Goal: Browse casually: Explore the website without a specific task or goal

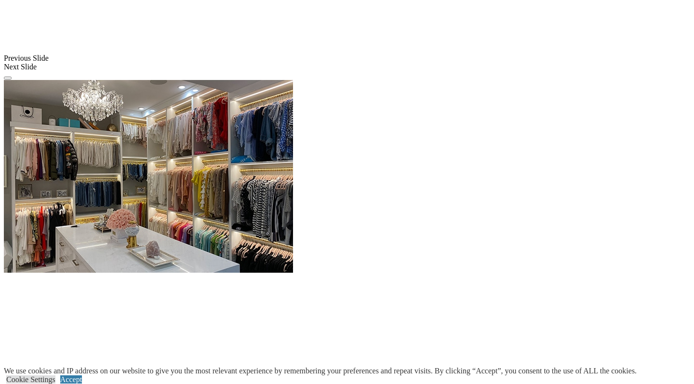
scroll to position [1205, 0]
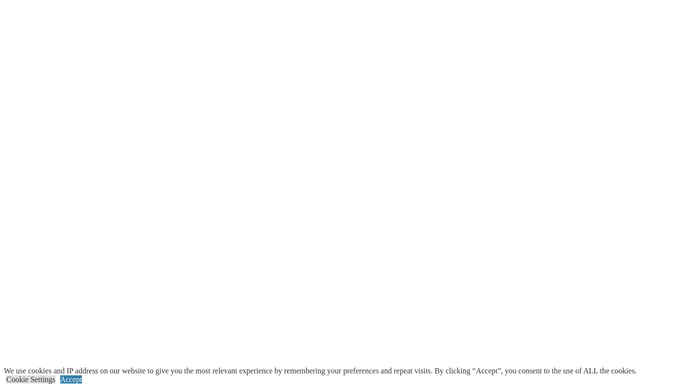
scroll to position [1177, 0]
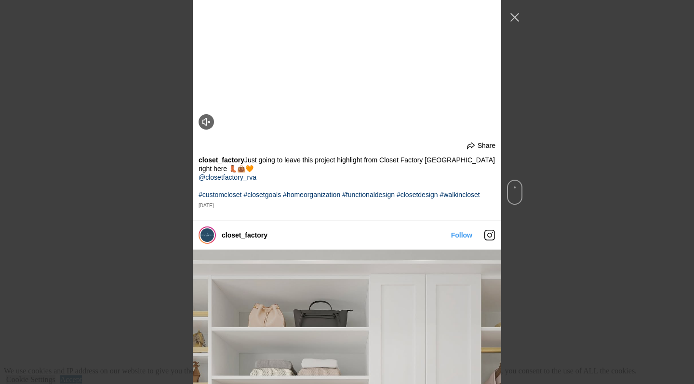
scroll to position [377, 0]
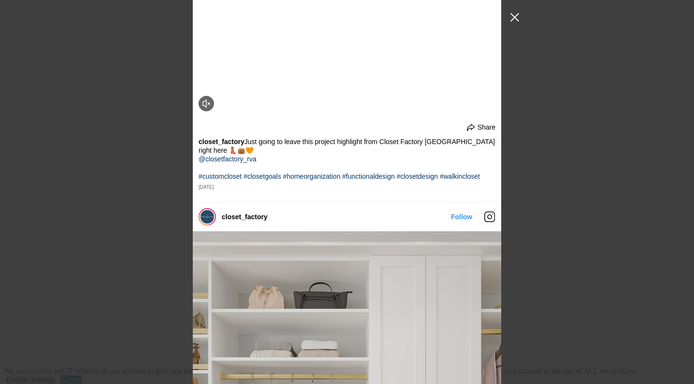
click at [520, 19] on button "Close Instagram Feed Popup" at bounding box center [514, 17] width 15 height 15
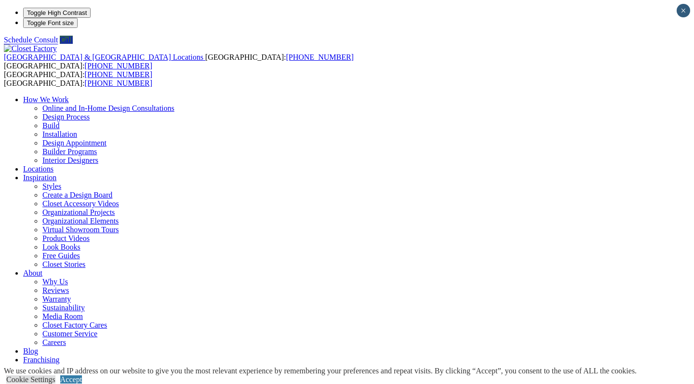
scroll to position [0, 0]
